Goal: Find specific page/section: Find specific page/section

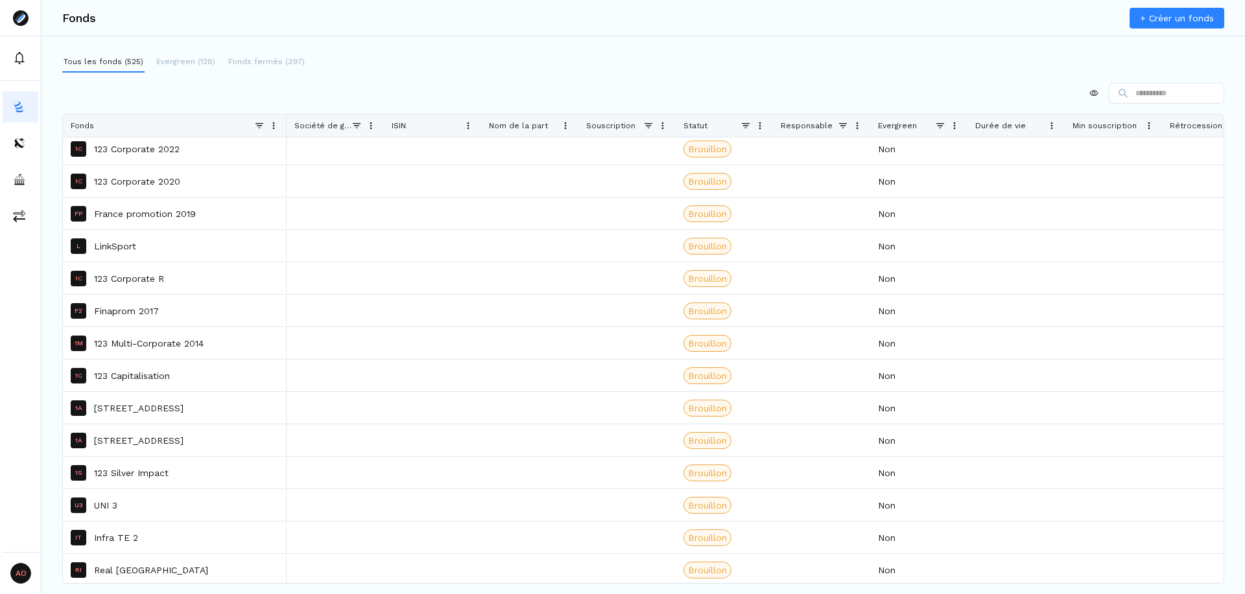
click at [841, 125] on span at bounding box center [842, 126] width 10 height 10
click at [867, 172] on div "(Select All)" at bounding box center [909, 171] width 106 height 10
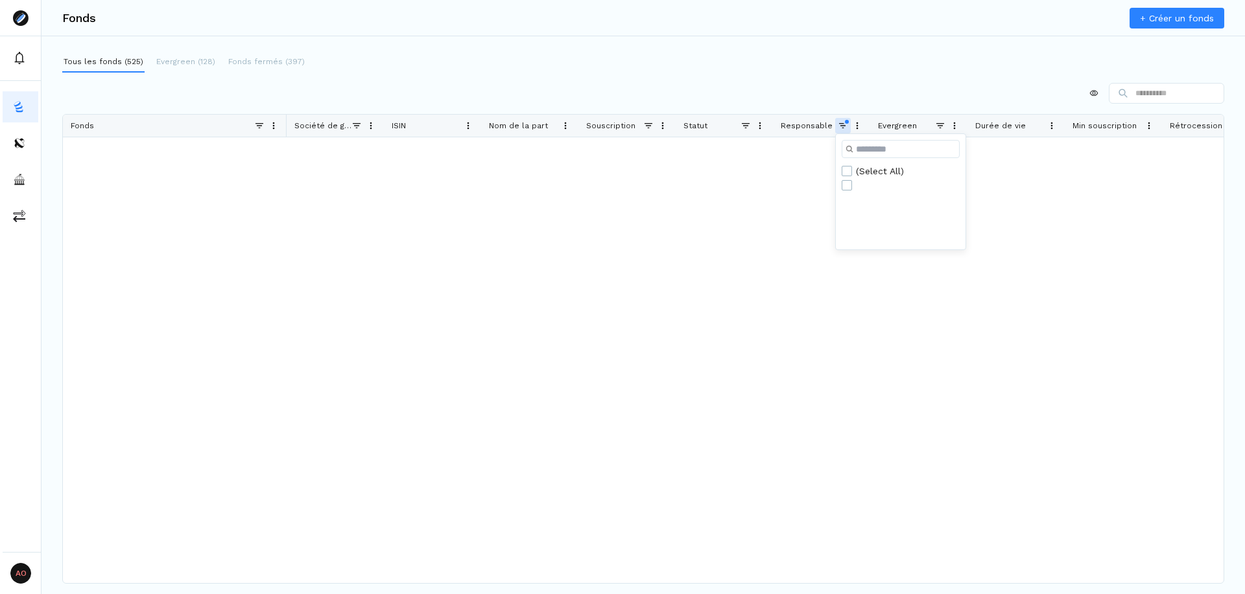
click at [867, 172] on div "(Select All)" at bounding box center [909, 171] width 106 height 10
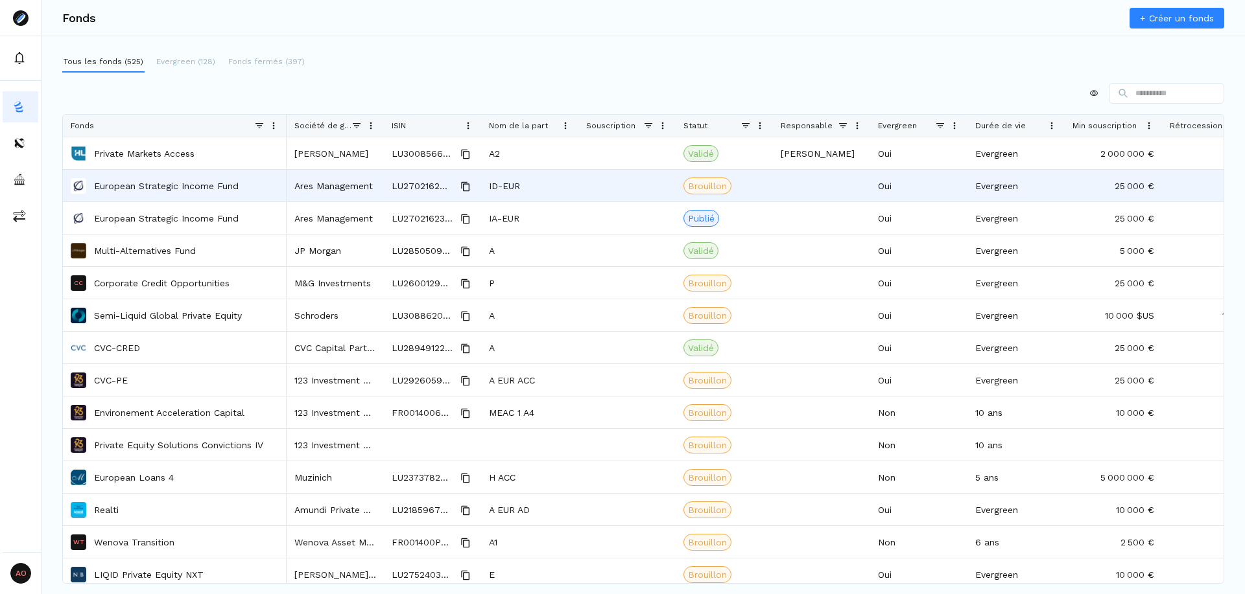
click at [816, 198] on div at bounding box center [821, 186] width 97 height 32
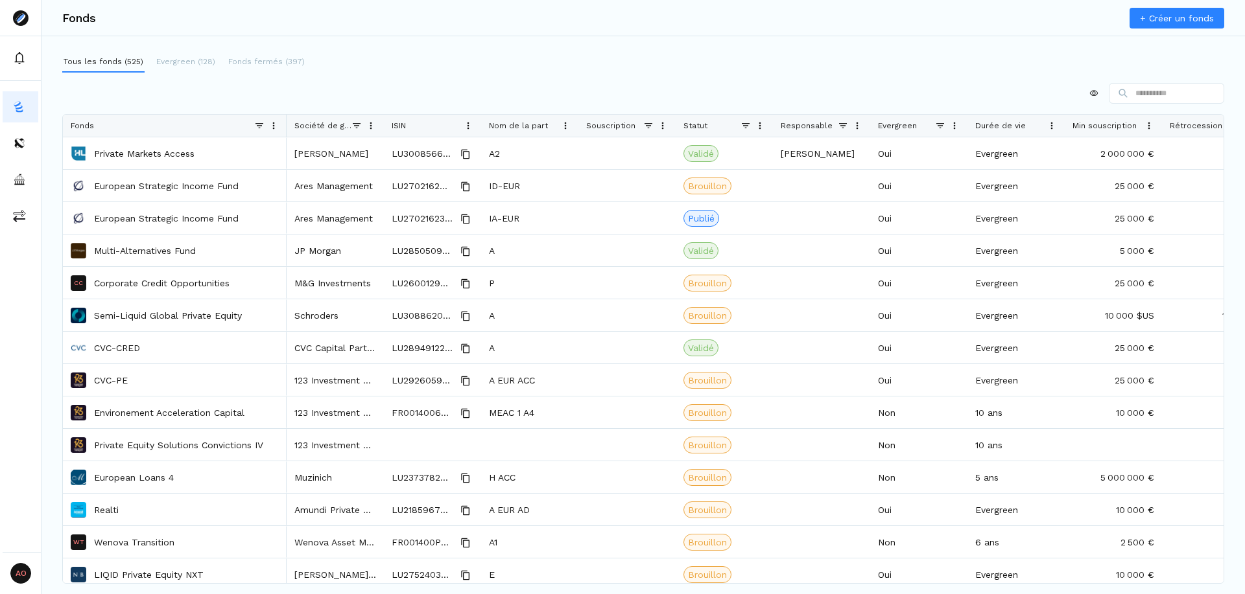
click at [842, 131] on div "Responsable" at bounding box center [821, 126] width 82 height 22
click at [842, 127] on span at bounding box center [842, 126] width 10 height 10
type input "*"
click at [861, 95] on div at bounding box center [643, 93] width 1162 height 21
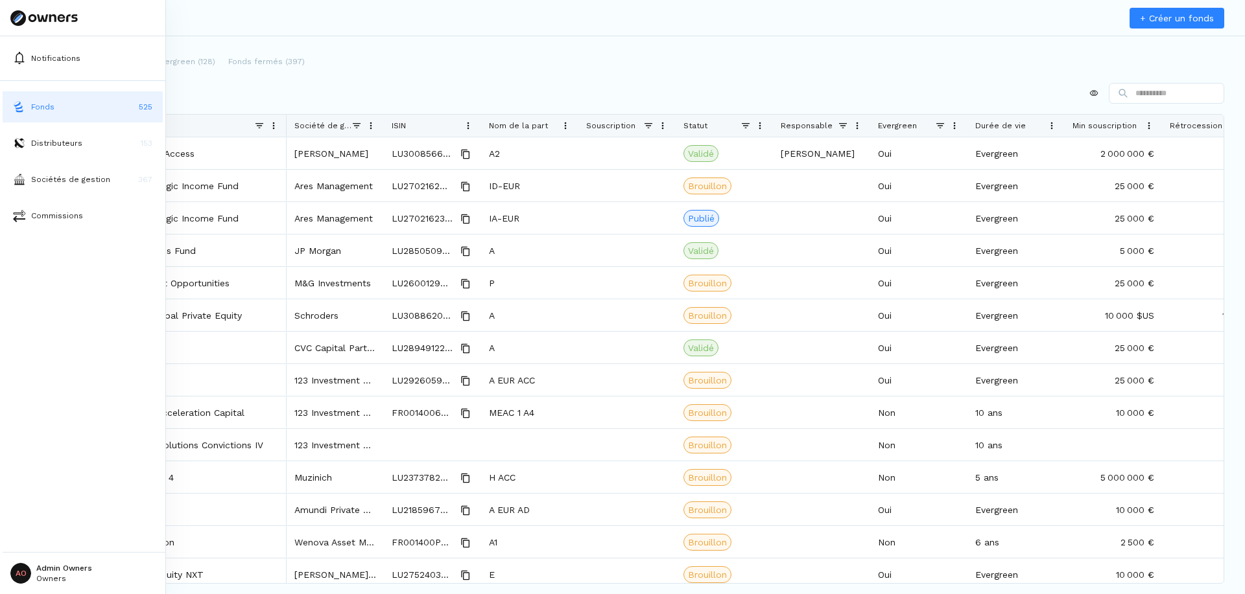
click at [18, 111] on img at bounding box center [19, 106] width 13 height 13
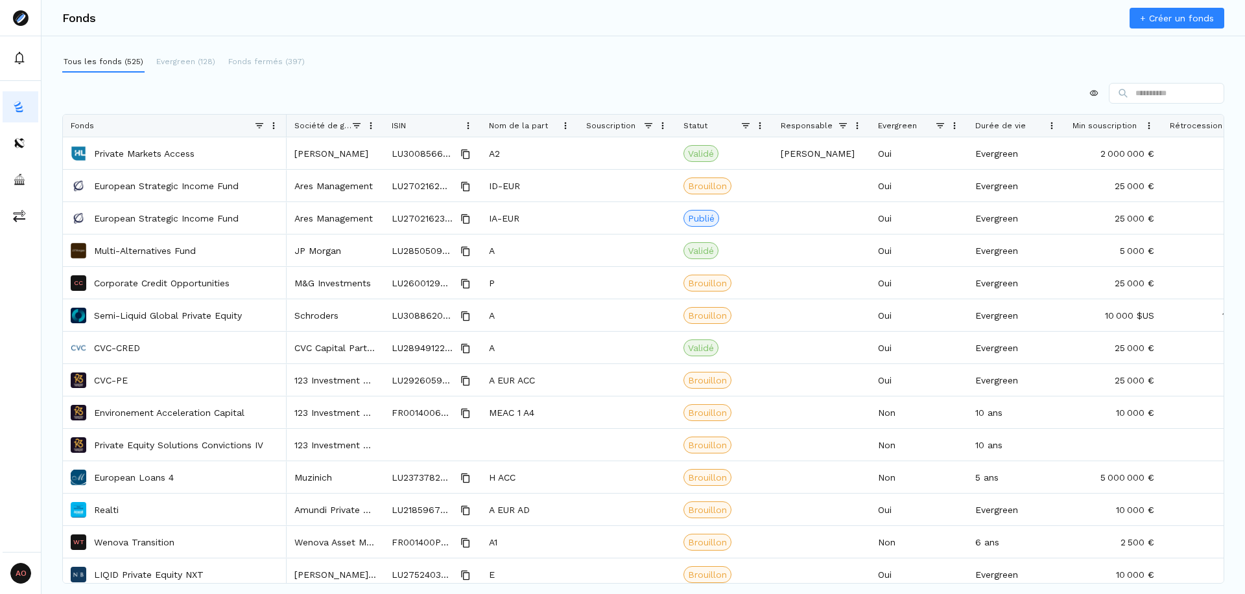
click at [843, 122] on span at bounding box center [842, 126] width 10 height 10
click at [841, 60] on div "Tous les fonds (525) Evergreen (128) Fonds fermés (397)" at bounding box center [643, 62] width 1162 height 21
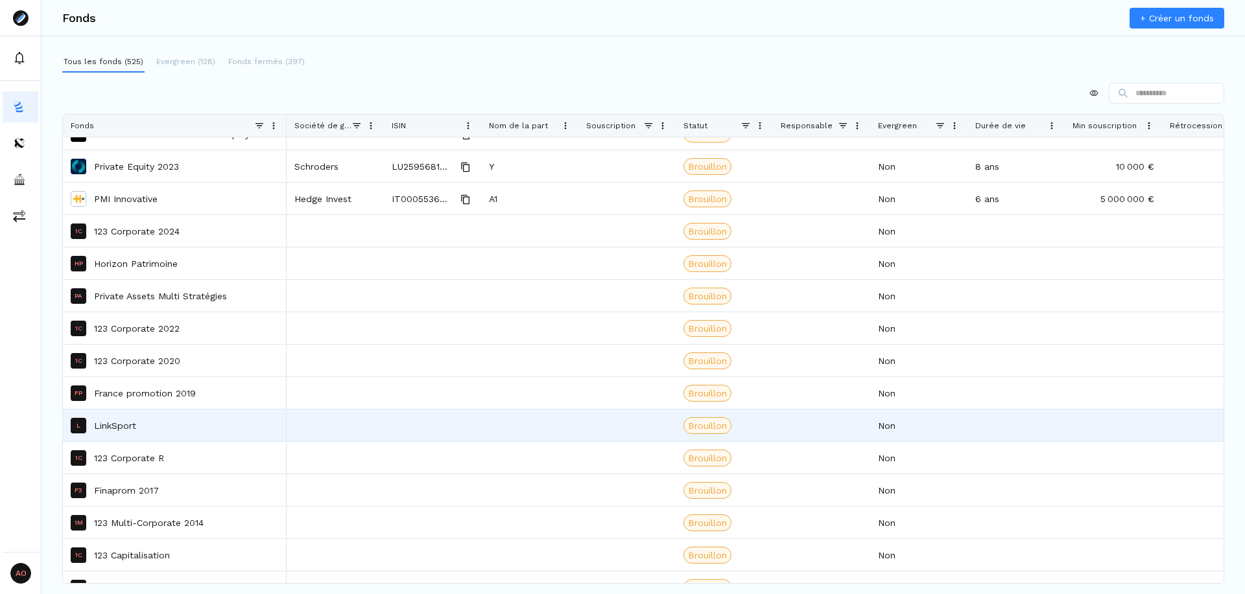
scroll to position [672, 0]
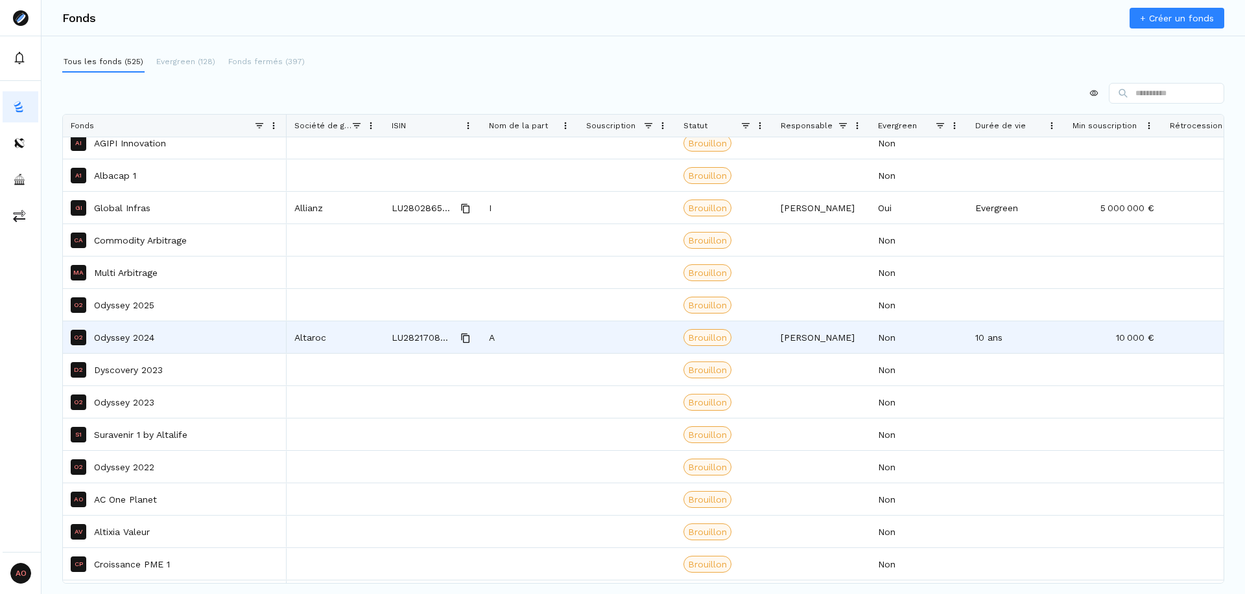
click at [148, 341] on p "Odyssey 2024" at bounding box center [124, 337] width 60 height 13
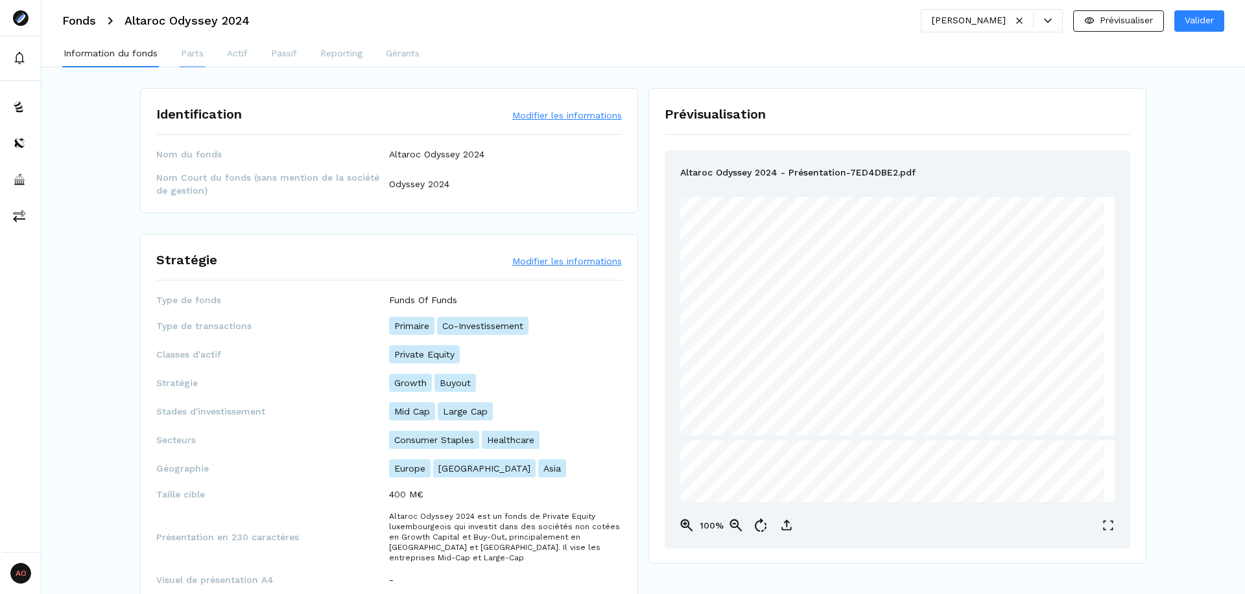
click at [198, 55] on p "Parts" at bounding box center [192, 54] width 23 height 14
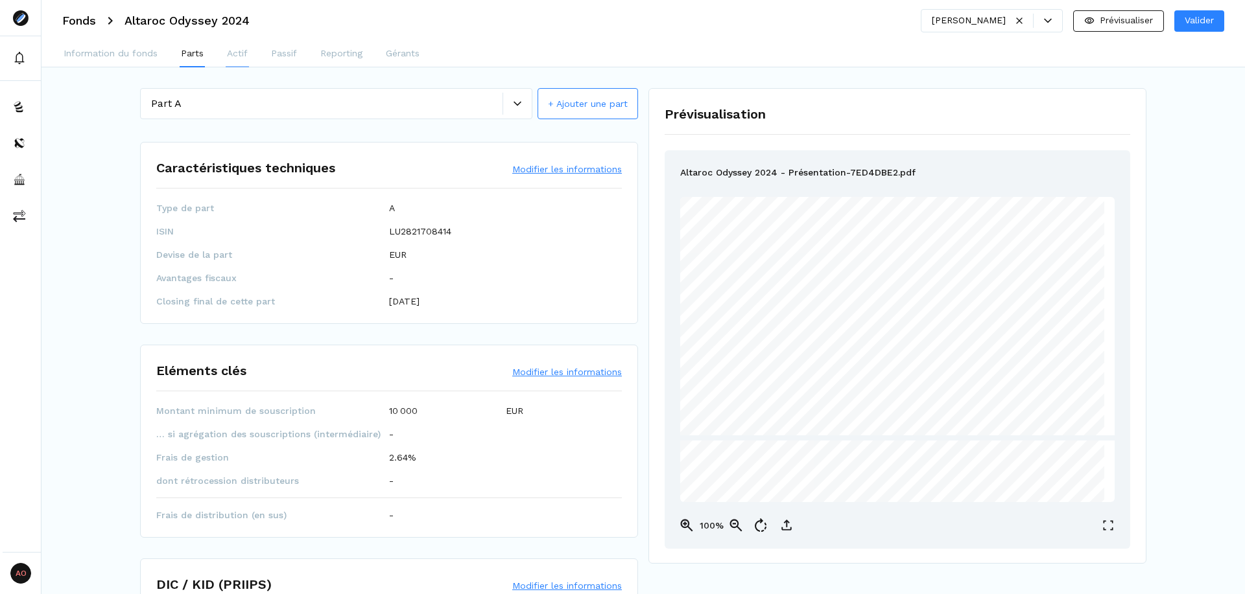
click at [242, 56] on p "Actif" at bounding box center [237, 54] width 21 height 14
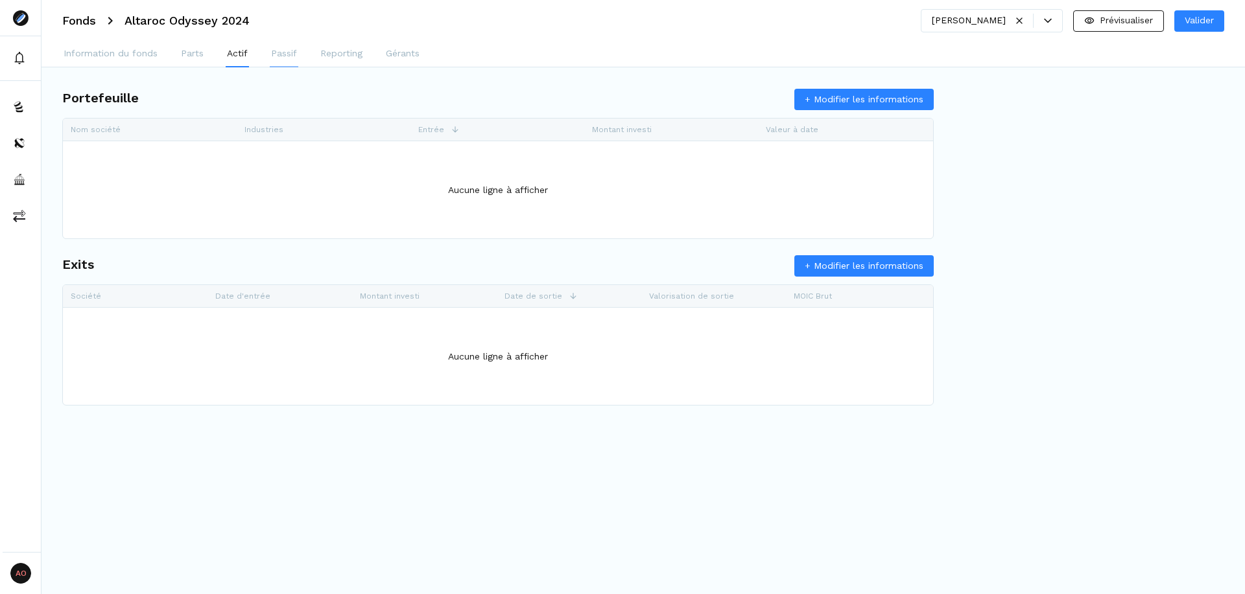
click at [275, 55] on p "Passif" at bounding box center [284, 54] width 26 height 14
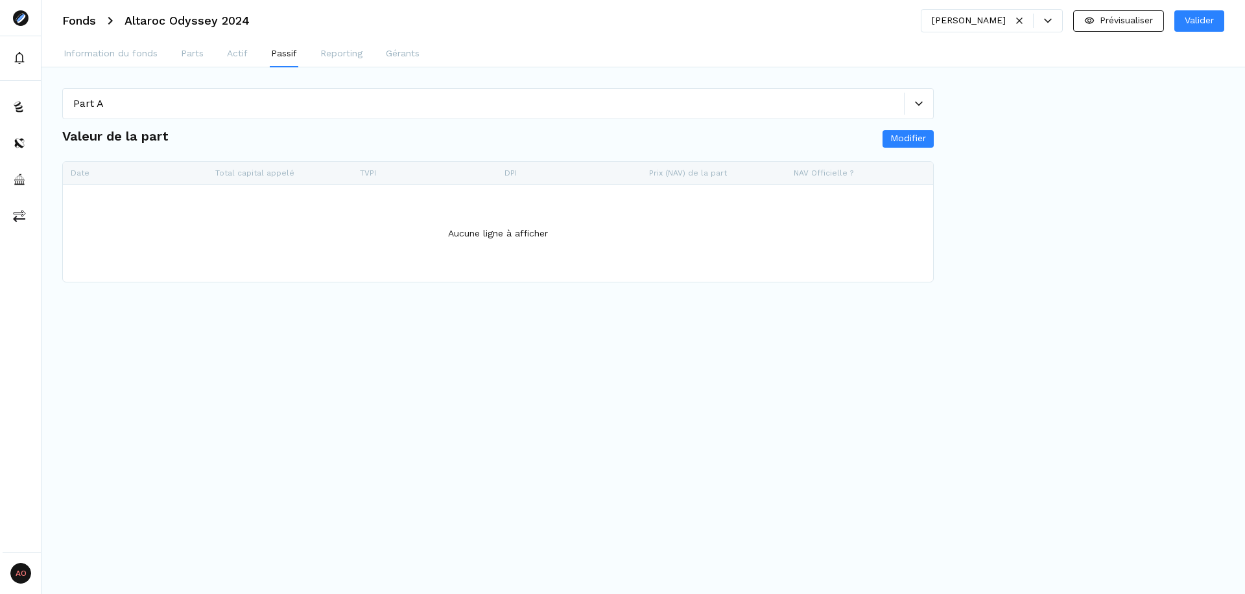
click at [375, 54] on div "Information du fonds Parts Actif Passif Reporting Gérants" at bounding box center [642, 54] width 1203 height 26
click at [355, 53] on p "Reporting" at bounding box center [341, 54] width 42 height 14
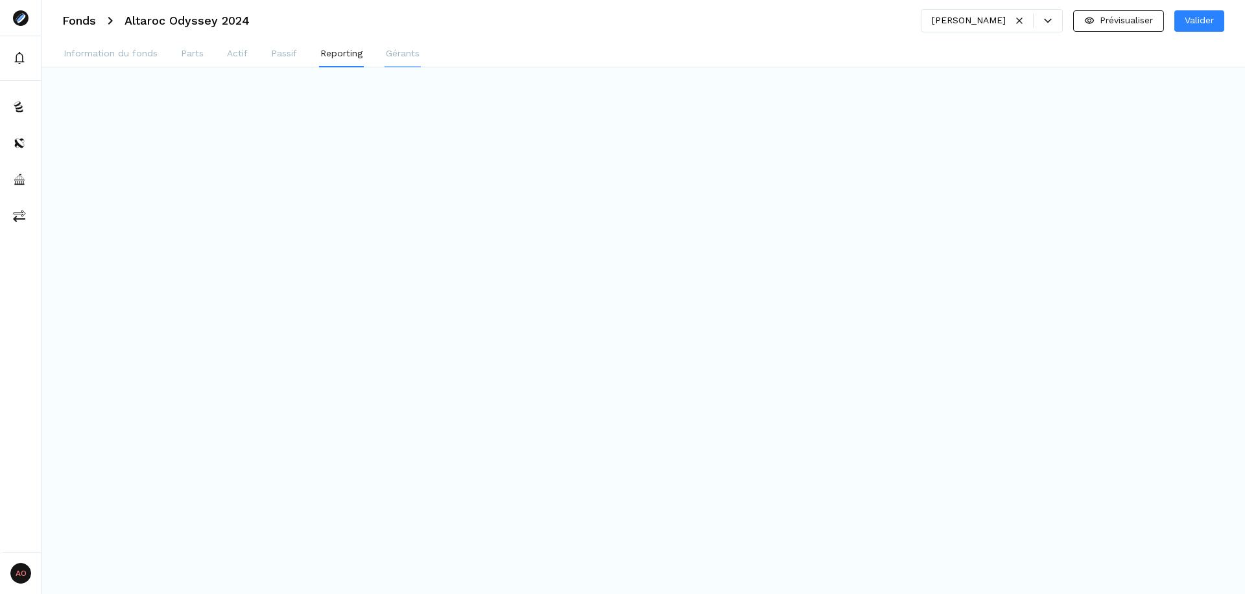
click at [392, 55] on p "Gérants" at bounding box center [403, 54] width 34 height 14
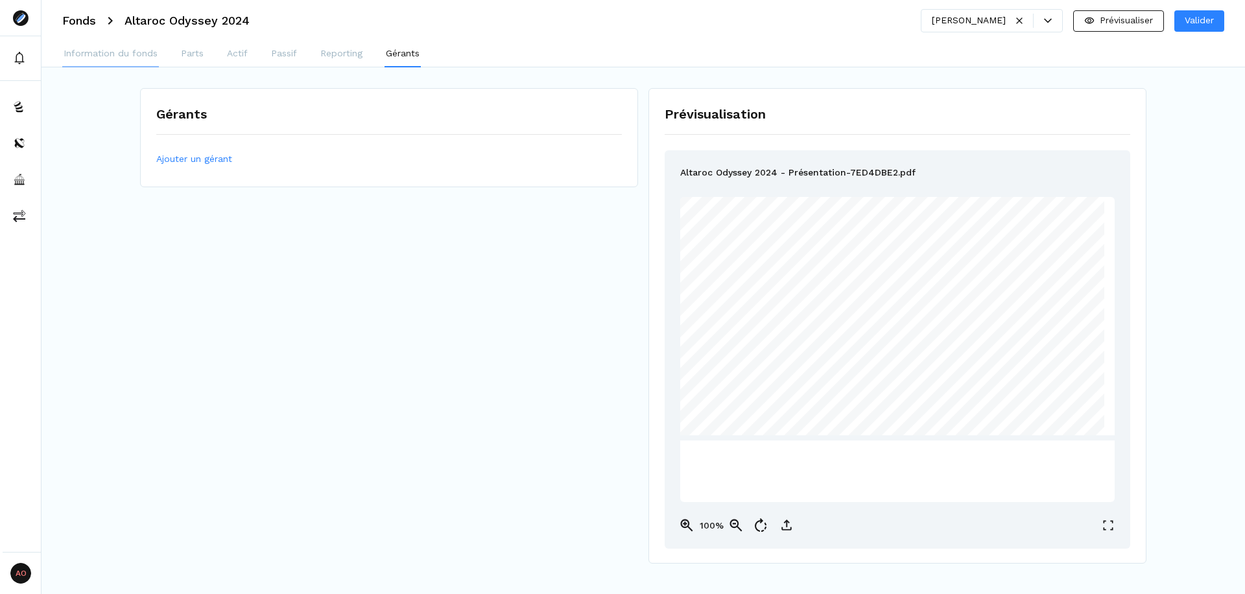
click at [106, 52] on p "Information du fonds" at bounding box center [111, 54] width 94 height 14
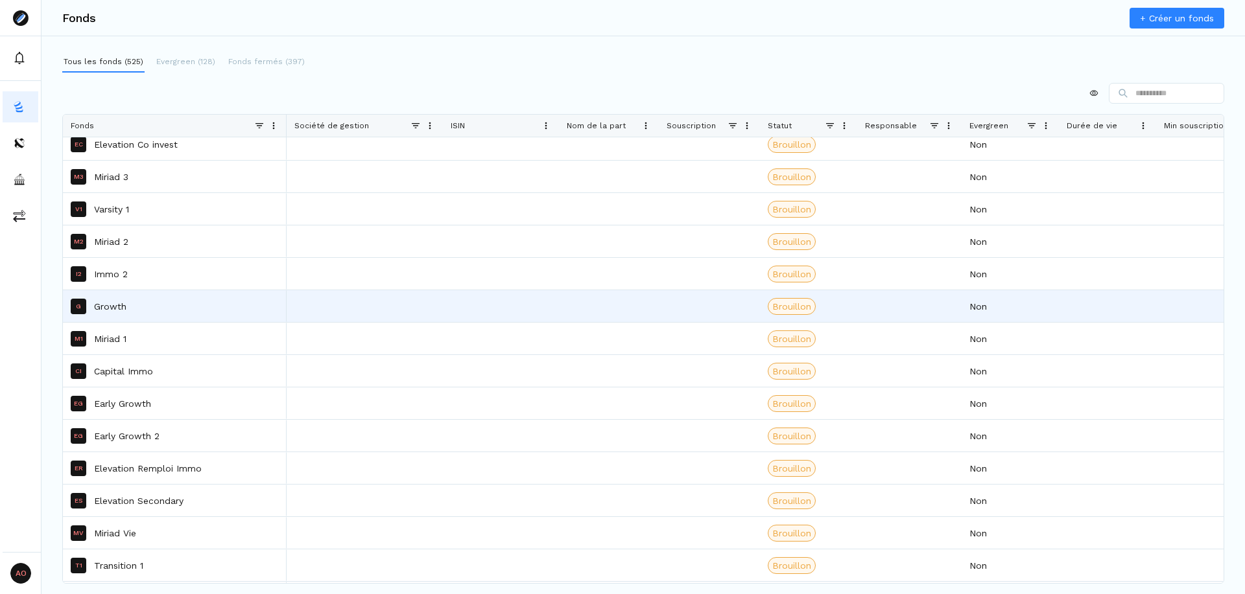
click at [229, 312] on div "G Growth" at bounding box center [175, 306] width 208 height 30
click at [199, 314] on div "G Growth" at bounding box center [175, 306] width 208 height 30
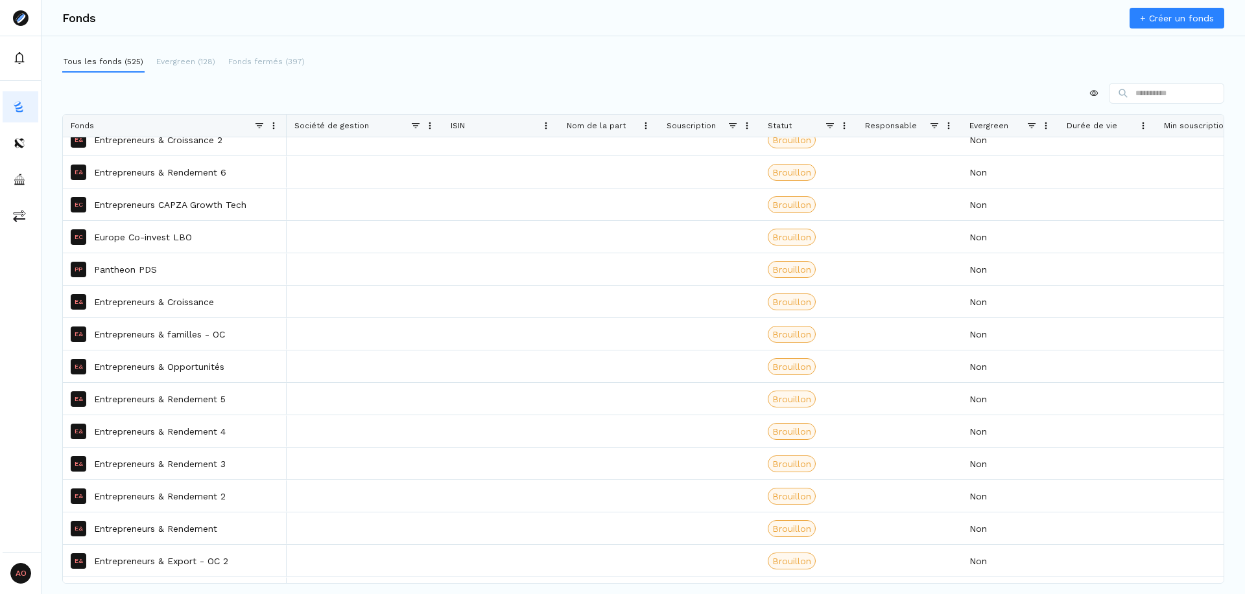
scroll to position [6258, 0]
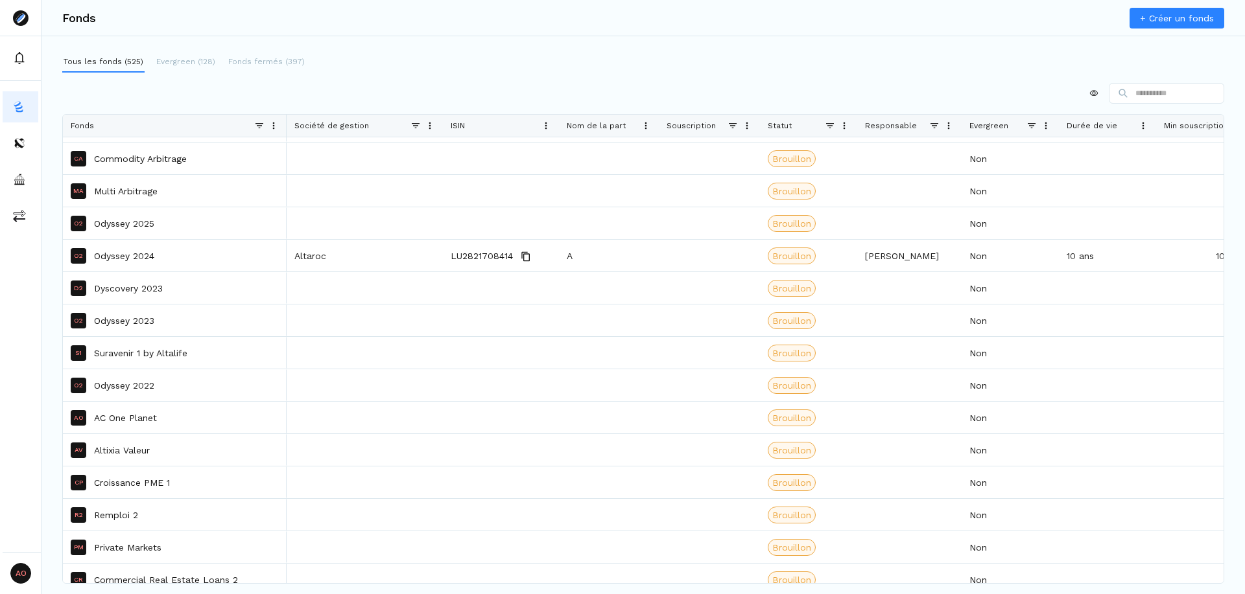
click at [933, 124] on span at bounding box center [934, 126] width 10 height 10
click at [1025, 124] on div "Evergreen" at bounding box center [997, 126] width 57 height 22
click at [1026, 124] on span at bounding box center [1031, 126] width 10 height 10
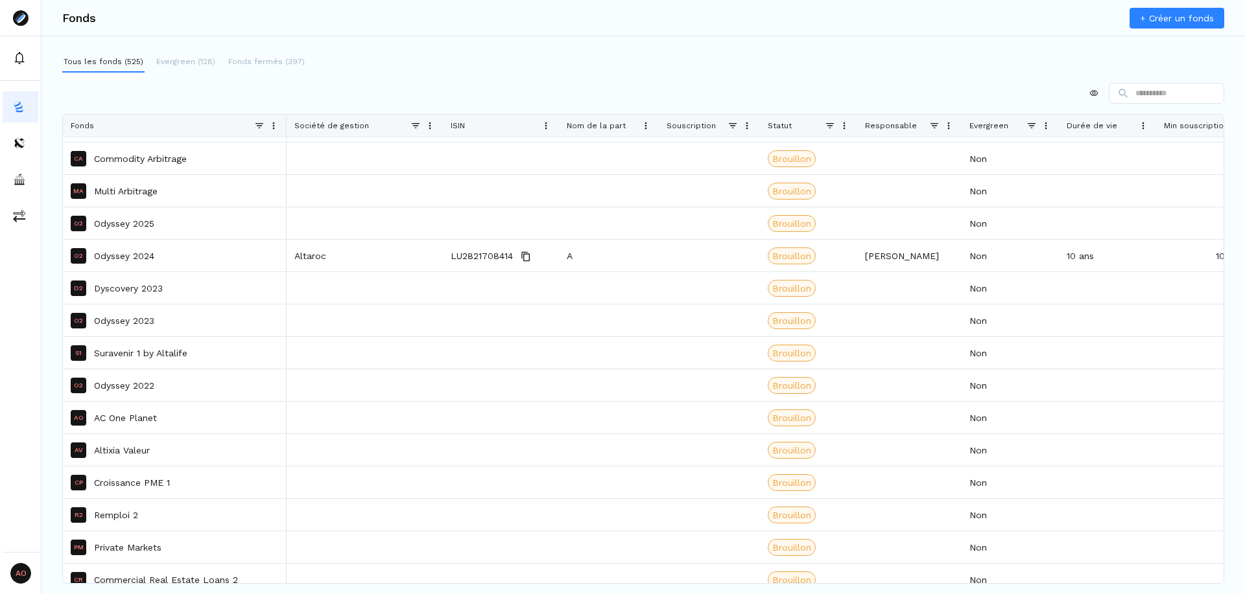
click at [1096, 126] on span "Durée de vie" at bounding box center [1091, 125] width 51 height 9
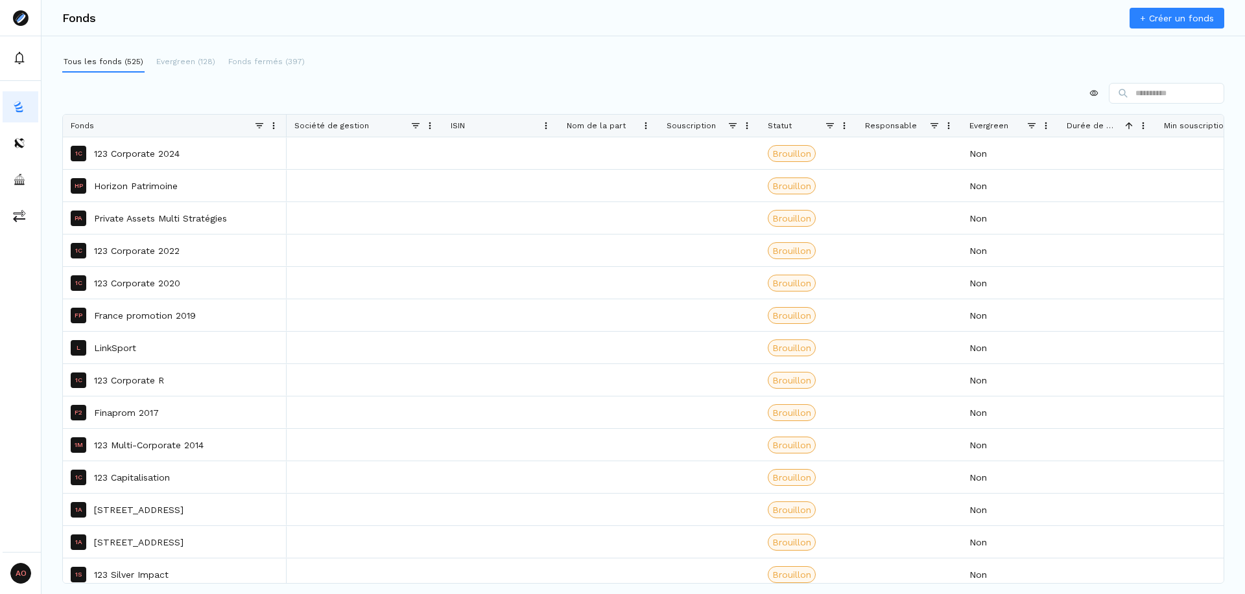
click at [1112, 123] on span "Durée de vie" at bounding box center [1090, 125] width 49 height 9
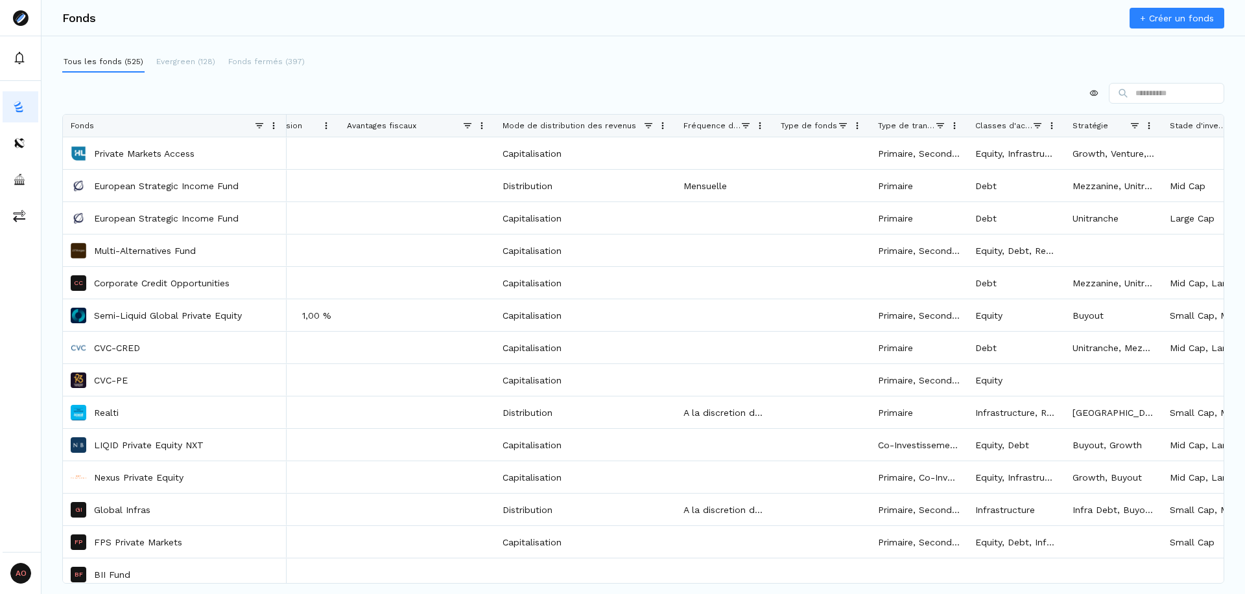
scroll to position [0, 1050]
